Goal: Task Accomplishment & Management: Manage account settings

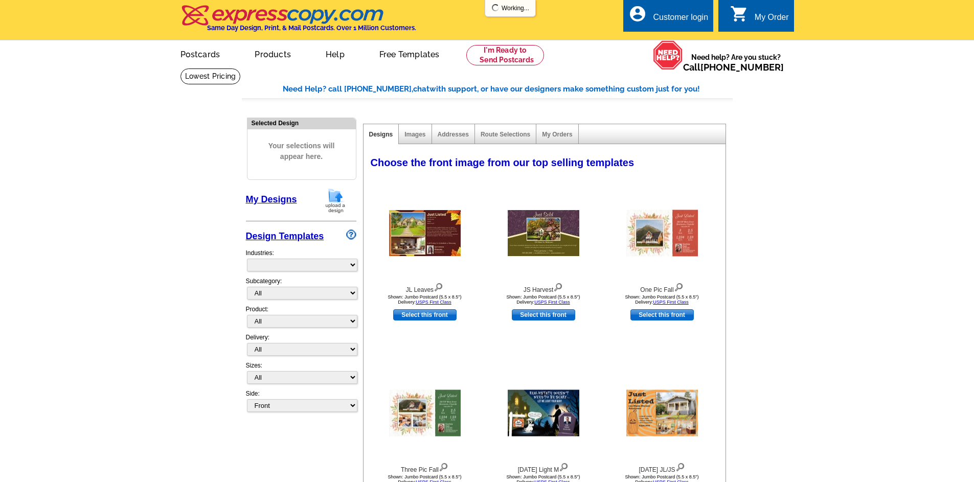
click at [264, 201] on link "My Designs" at bounding box center [271, 199] width 51 height 10
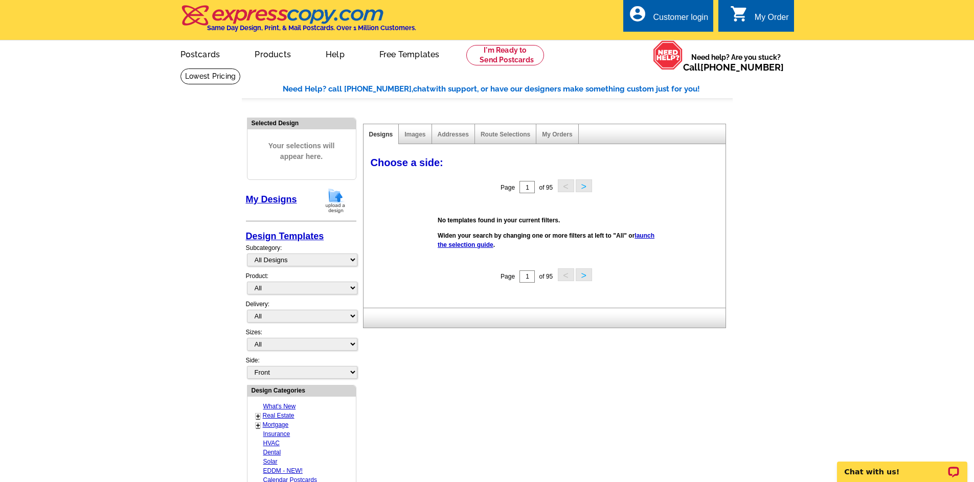
click at [275, 203] on link "My Designs" at bounding box center [271, 199] width 51 height 10
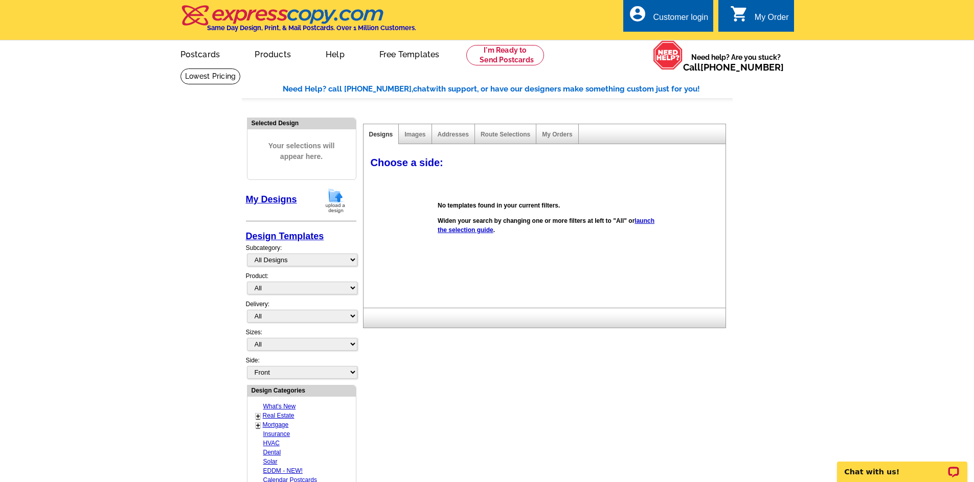
click at [701, 18] on div "Customer login" at bounding box center [680, 20] width 55 height 14
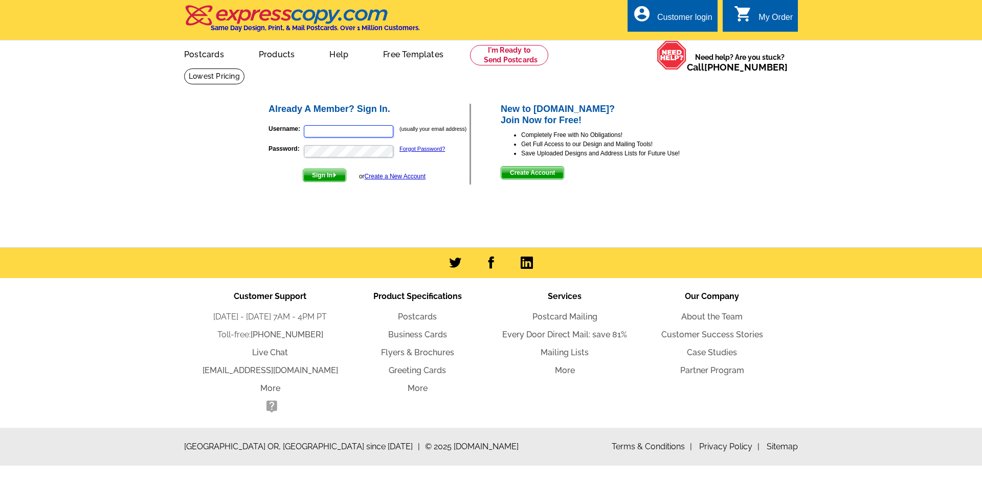
type input "[PERSON_NAME][EMAIL_ADDRESS][DOMAIN_NAME]"
click at [326, 176] on span "Sign In" at bounding box center [324, 175] width 42 height 12
